Goal: Transaction & Acquisition: Purchase product/service

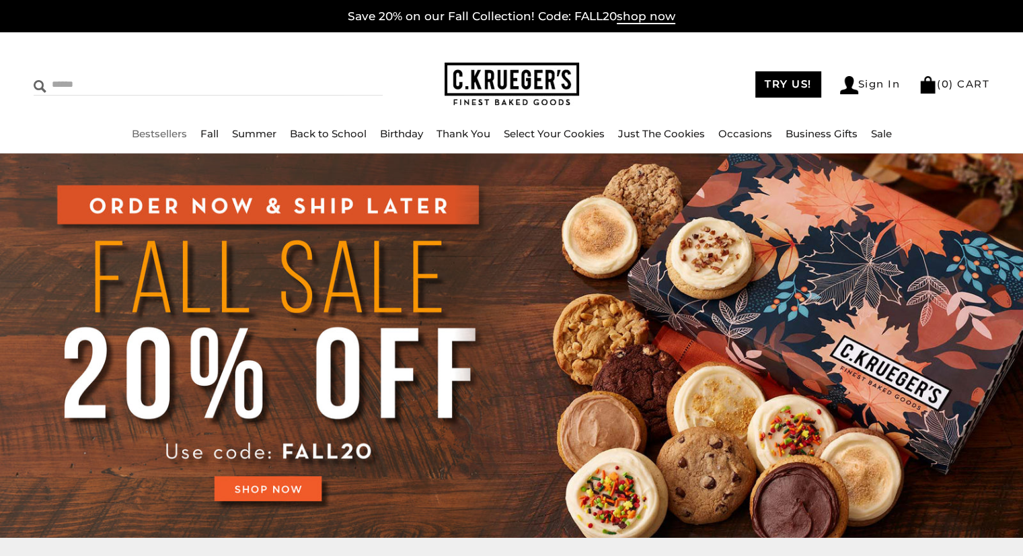
click at [85, 86] on input "Search" at bounding box center [147, 84] width 227 height 21
type input "***"
click at [347, 74] on input "******" at bounding box center [365, 83] width 36 height 18
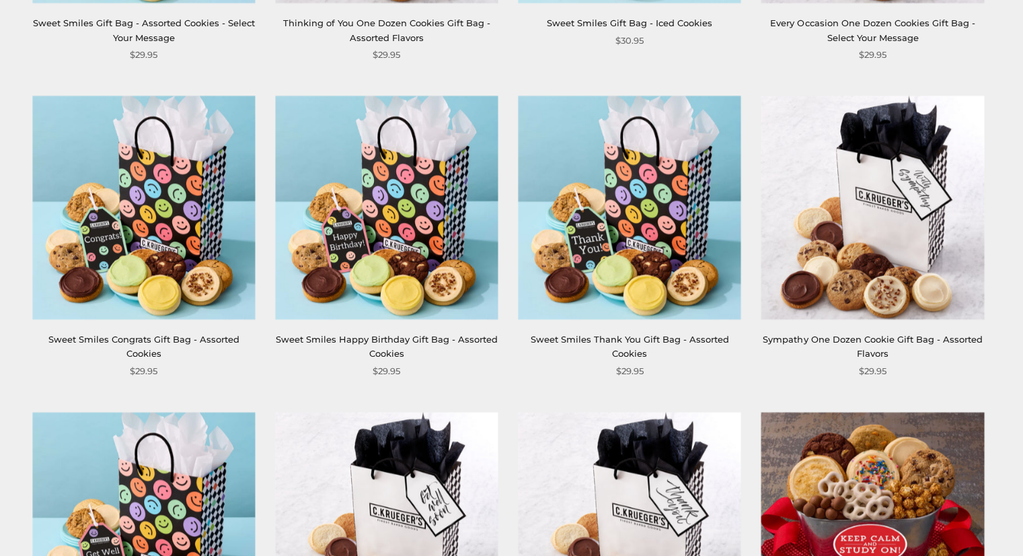
scroll to position [1278, 0]
